Goal: Information Seeking & Learning: Learn about a topic

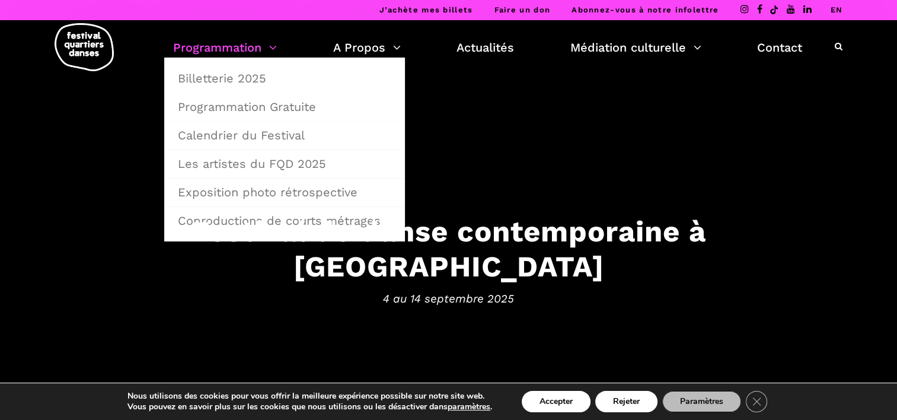
click at [244, 41] on link "Programmation" at bounding box center [225, 47] width 104 height 20
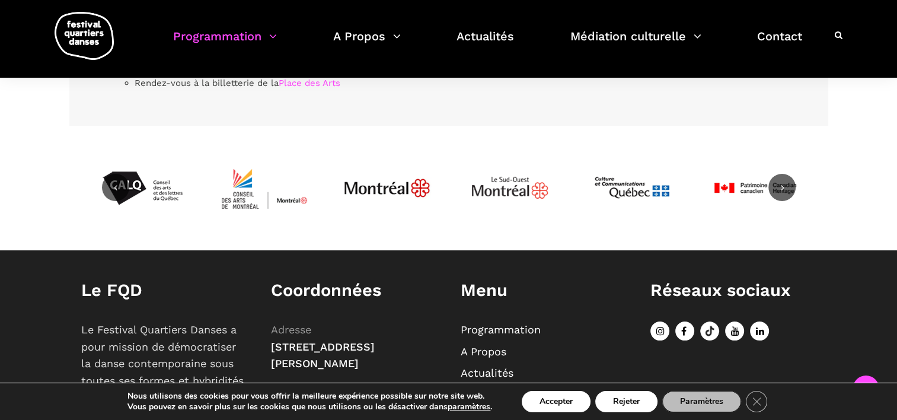
scroll to position [3792, 0]
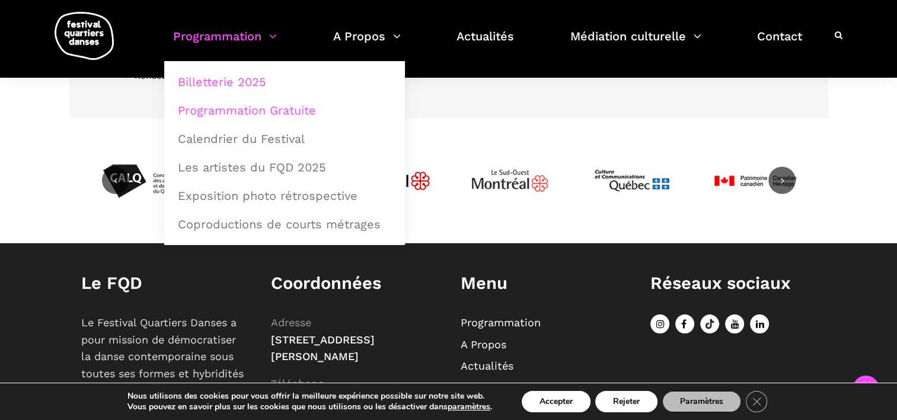
click at [261, 109] on link "Programmation Gratuite" at bounding box center [285, 110] width 228 height 27
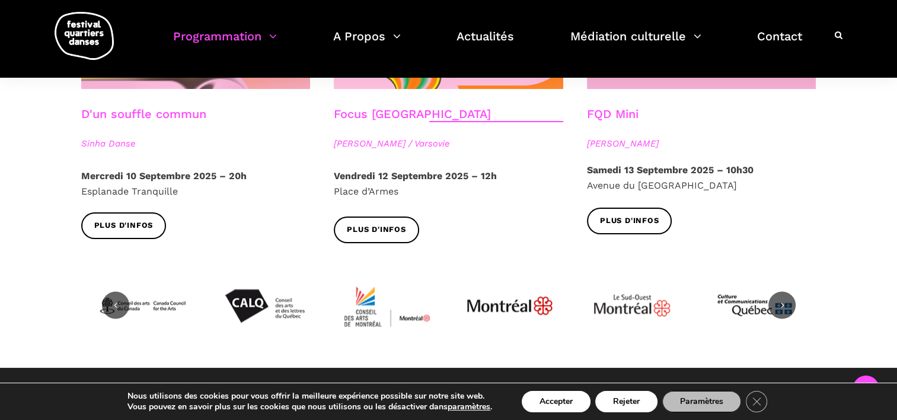
scroll to position [1541, 0]
